Goal: Task Accomplishment & Management: Complete application form

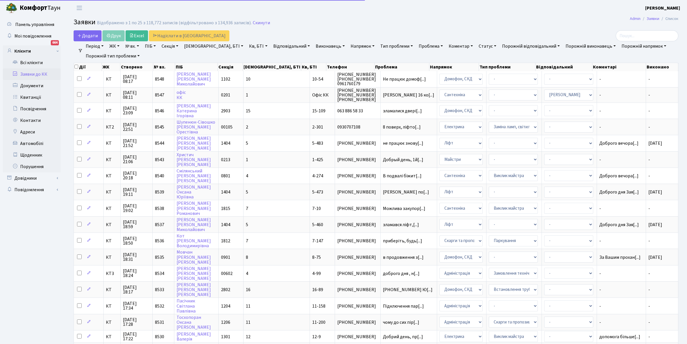
select select "25"
click at [273, 46] on link "Відповідальний" at bounding box center [291, 46] width 41 height 10
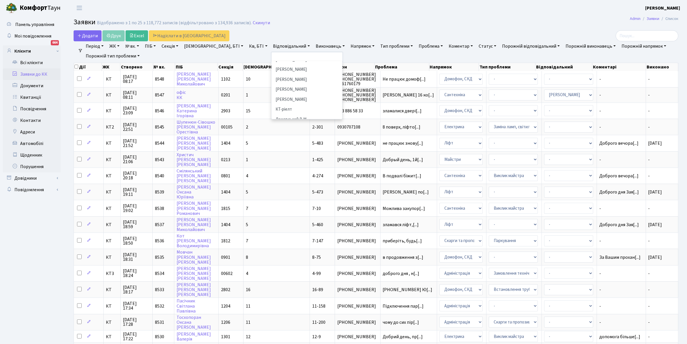
scroll to position [148, 0]
click at [289, 99] on li "[PERSON_NAME]" at bounding box center [307, 104] width 70 height 10
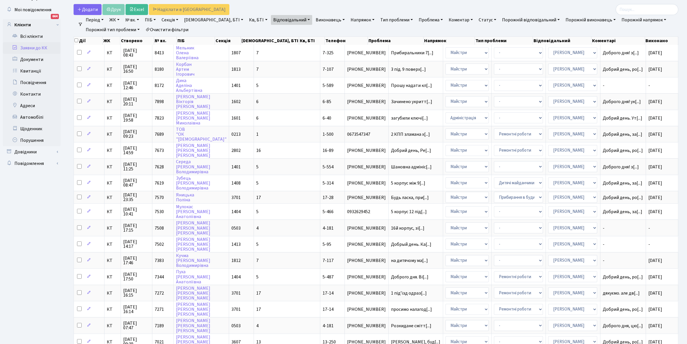
scroll to position [27, 0]
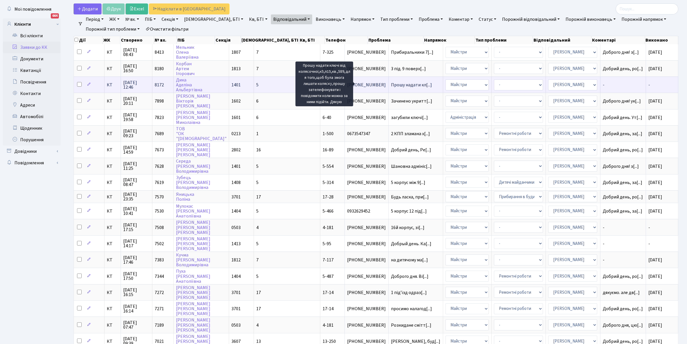
click at [391, 82] on span "Прошу надати кл[...]" at bounding box center [411, 85] width 41 height 6
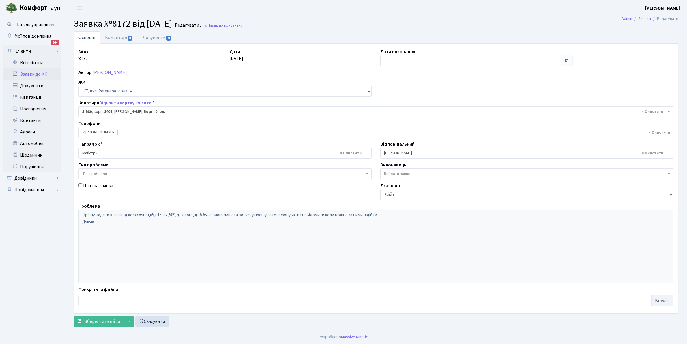
select select "1983"
click at [188, 64] on div "№ вх. 8172" at bounding box center [149, 57] width 151 height 18
select select "1983"
